Goal: Task Accomplishment & Management: Use online tool/utility

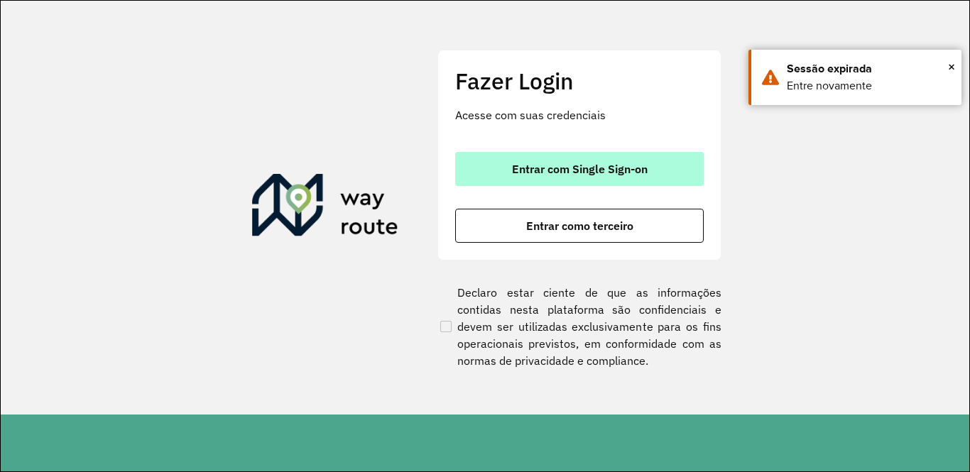
drag, startPoint x: 0, startPoint y: 0, endPoint x: 519, endPoint y: 164, distance: 544.2
click at [519, 164] on span "Entrar com Single Sign-on" at bounding box center [580, 168] width 136 height 11
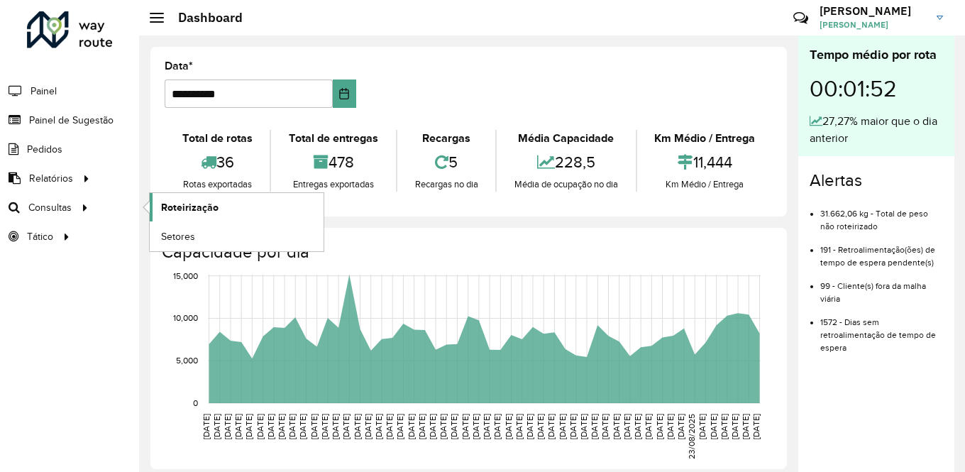
click at [223, 212] on link "Roteirização" at bounding box center [237, 207] width 174 height 28
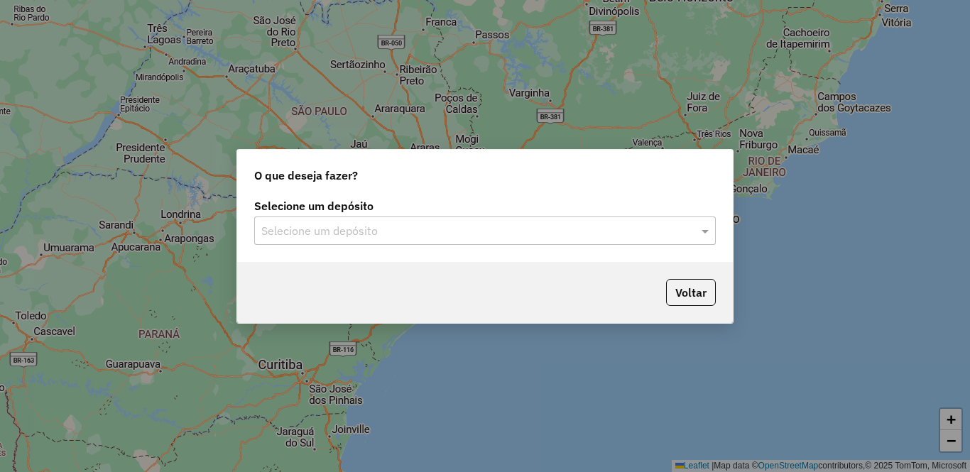
click at [390, 236] on input "text" at bounding box center [470, 231] width 419 height 17
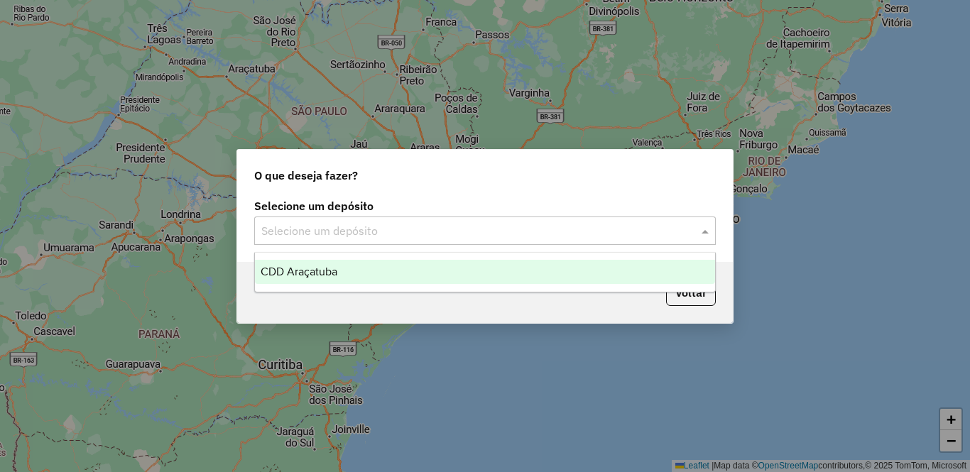
click at [340, 276] on div "CDD Araçatuba" at bounding box center [485, 272] width 460 height 24
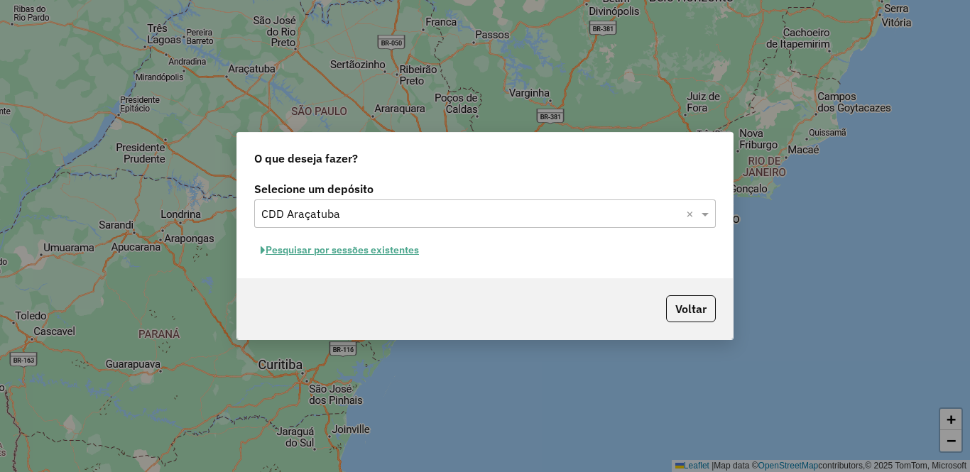
click at [314, 253] on button "Pesquisar por sessões existentes" at bounding box center [339, 250] width 171 height 22
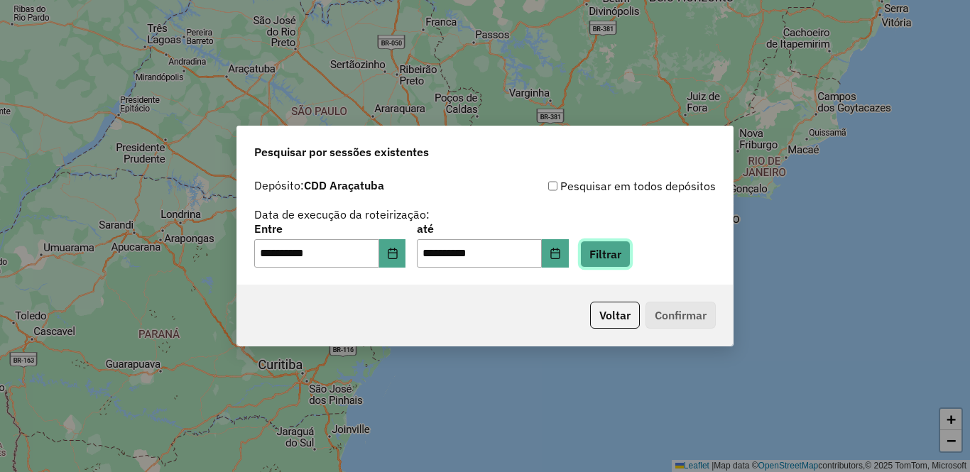
click at [630, 254] on button "Filtrar" at bounding box center [605, 254] width 50 height 27
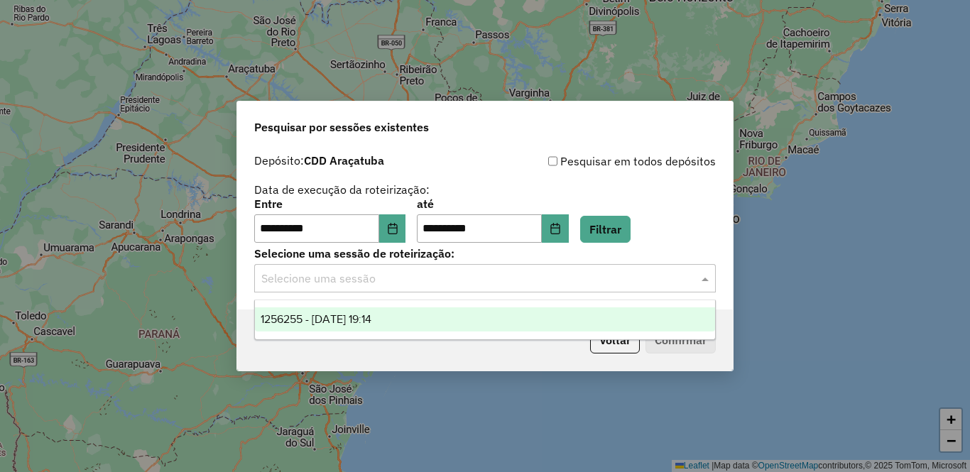
click at [329, 280] on input "text" at bounding box center [470, 278] width 419 height 17
click at [326, 320] on span "1256255 - 30/08/2025 19:14" at bounding box center [316, 319] width 111 height 12
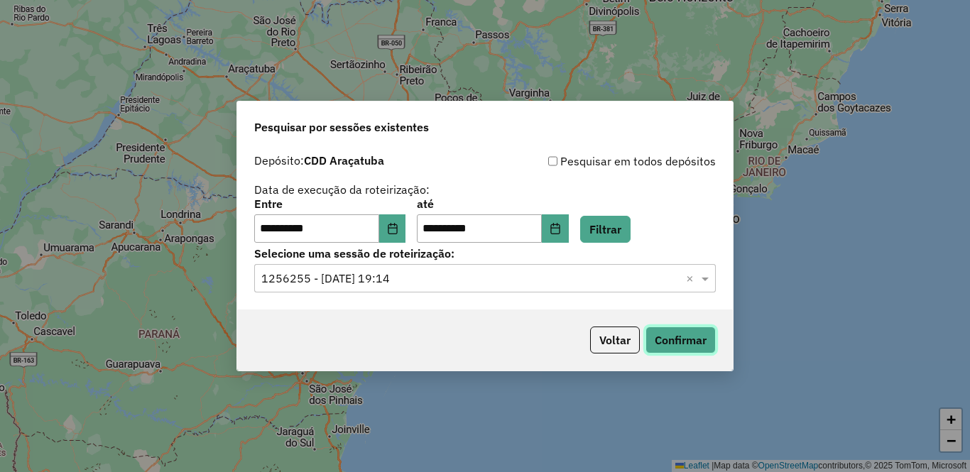
click at [696, 346] on button "Confirmar" at bounding box center [680, 340] width 70 height 27
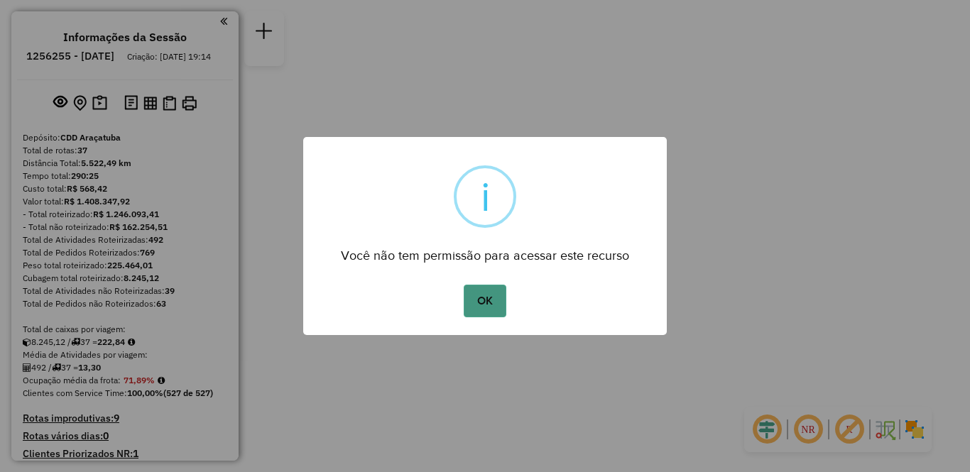
click at [492, 308] on button "OK" at bounding box center [485, 301] width 42 height 33
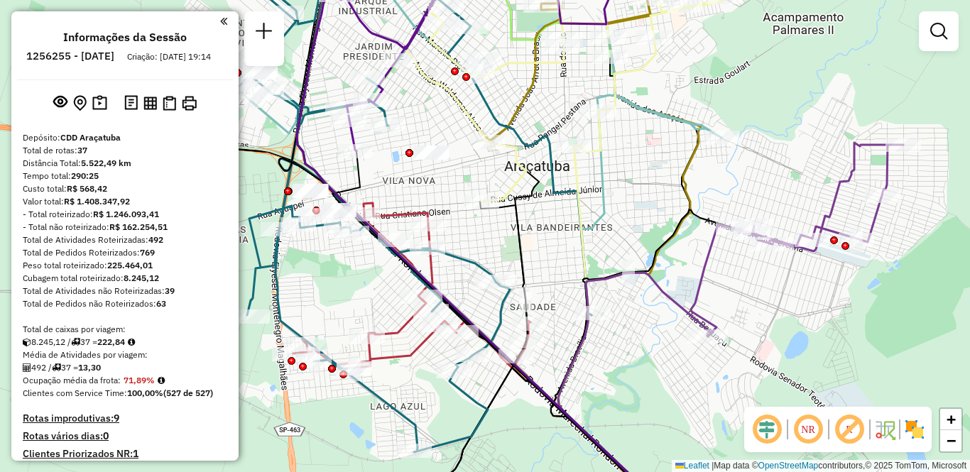
drag, startPoint x: 387, startPoint y: 158, endPoint x: 635, endPoint y: 185, distance: 249.9
click at [650, 185] on div "Janela de atendimento Grade de atendimento Capacidade Transportadoras Veículos …" at bounding box center [485, 236] width 970 height 472
click at [909, 435] on img at bounding box center [914, 429] width 23 height 23
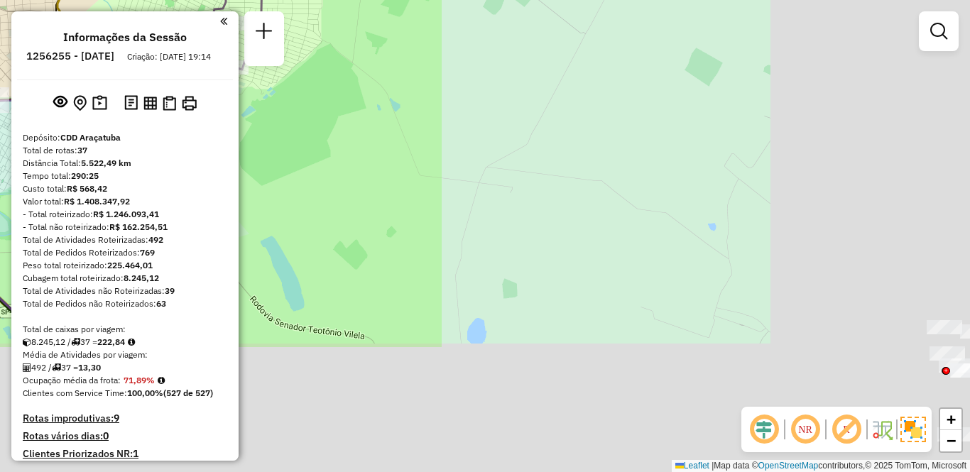
drag, startPoint x: 899, startPoint y: 363, endPoint x: 318, endPoint y: 199, distance: 604.0
click at [268, 190] on div "Janela de atendimento Grade de atendimento Capacidade Transportadoras Veículos …" at bounding box center [485, 236] width 970 height 472
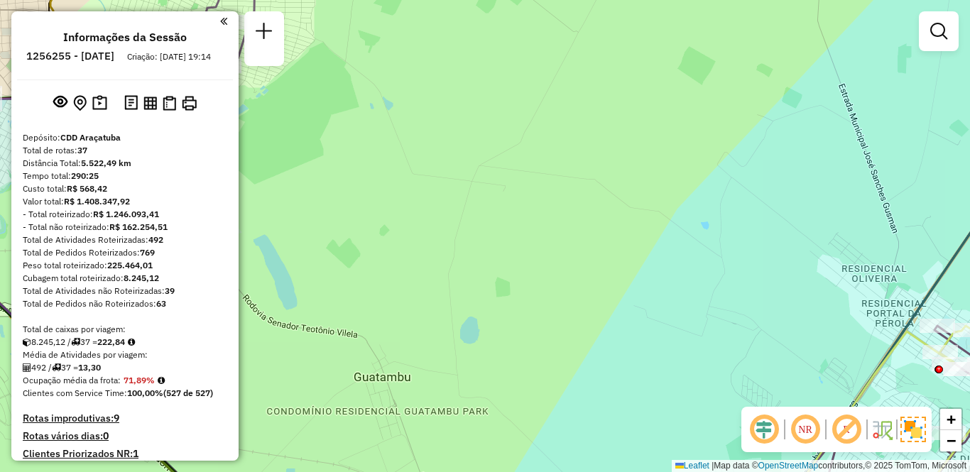
drag, startPoint x: 683, startPoint y: 266, endPoint x: 33, endPoint y: 115, distance: 667.6
click at [33, 115] on hb-router-mapa "Informações da Sessão 1256255 - [DATE] Criação: [DATE] 19:14 Depósito: CDD Araç…" at bounding box center [485, 236] width 970 height 472
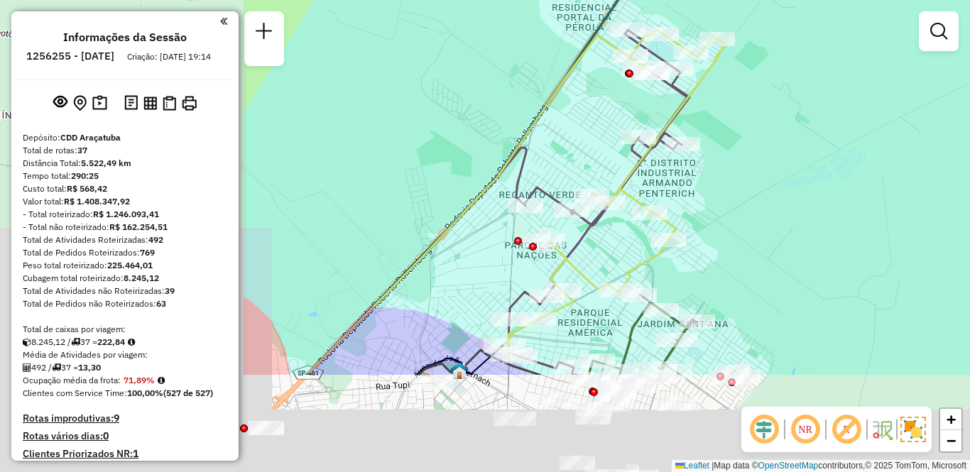
drag, startPoint x: 335, startPoint y: 253, endPoint x: 676, endPoint y: 108, distance: 370.2
click at [676, 108] on icon at bounding box center [614, 192] width 221 height 324
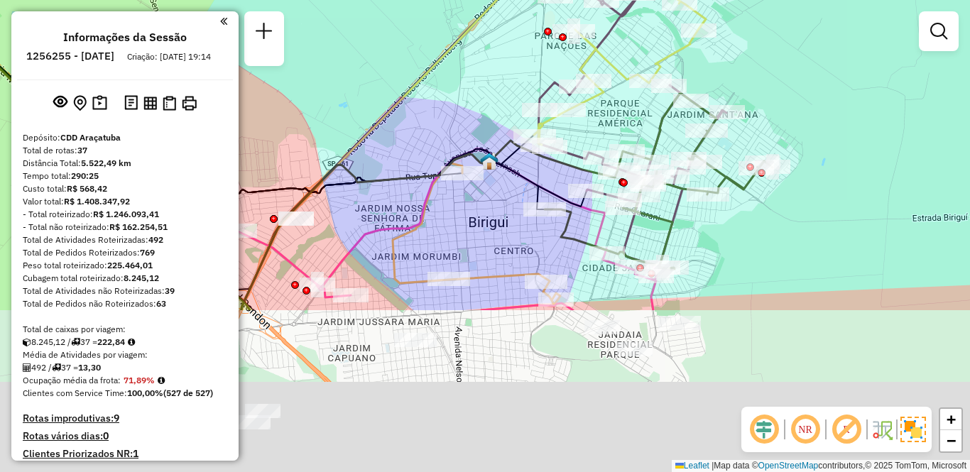
drag, startPoint x: 562, startPoint y: 329, endPoint x: 593, endPoint y: 115, distance: 215.8
click at [593, 115] on div "Janela de atendimento Grade de atendimento Capacidade Transportadoras Veículos …" at bounding box center [485, 236] width 970 height 472
